Goal: Information Seeking & Learning: Learn about a topic

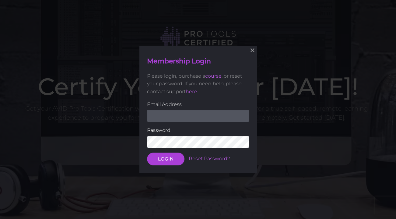
scroll to position [44, 0]
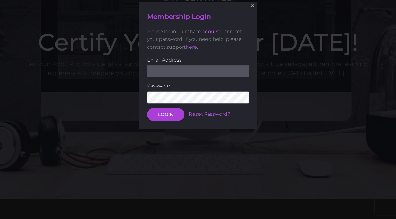
click at [237, 70] on input "email" at bounding box center [198, 71] width 102 height 12
type input "[EMAIL_ADDRESS][DOMAIN_NAME]"
click at [147, 108] on button "LOGIN" at bounding box center [165, 114] width 37 height 13
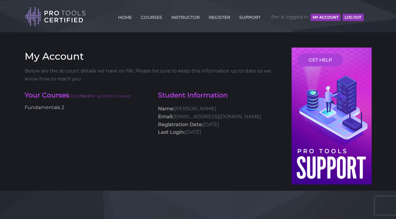
click at [57, 108] on link "Fundamentals 2" at bounding box center [45, 107] width 40 height 6
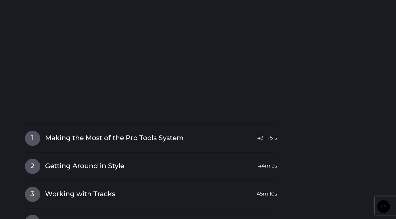
scroll to position [693, 0]
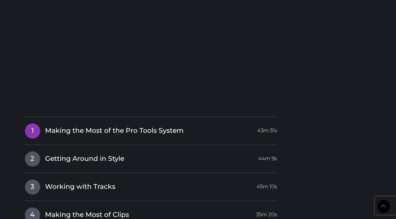
click at [95, 130] on span "Making the Most of the Pro Tools System" at bounding box center [114, 130] width 138 height 9
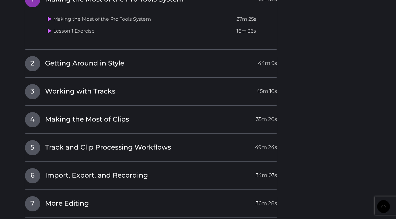
click at [122, 20] on td "Making the Most of the Pro Tools System" at bounding box center [139, 19] width 189 height 12
click at [47, 19] on td "Making the Most of the Pro Tools System" at bounding box center [139, 19] width 189 height 12
click at [50, 18] on icon at bounding box center [50, 18] width 4 height 5
